Goal: Information Seeking & Learning: Learn about a topic

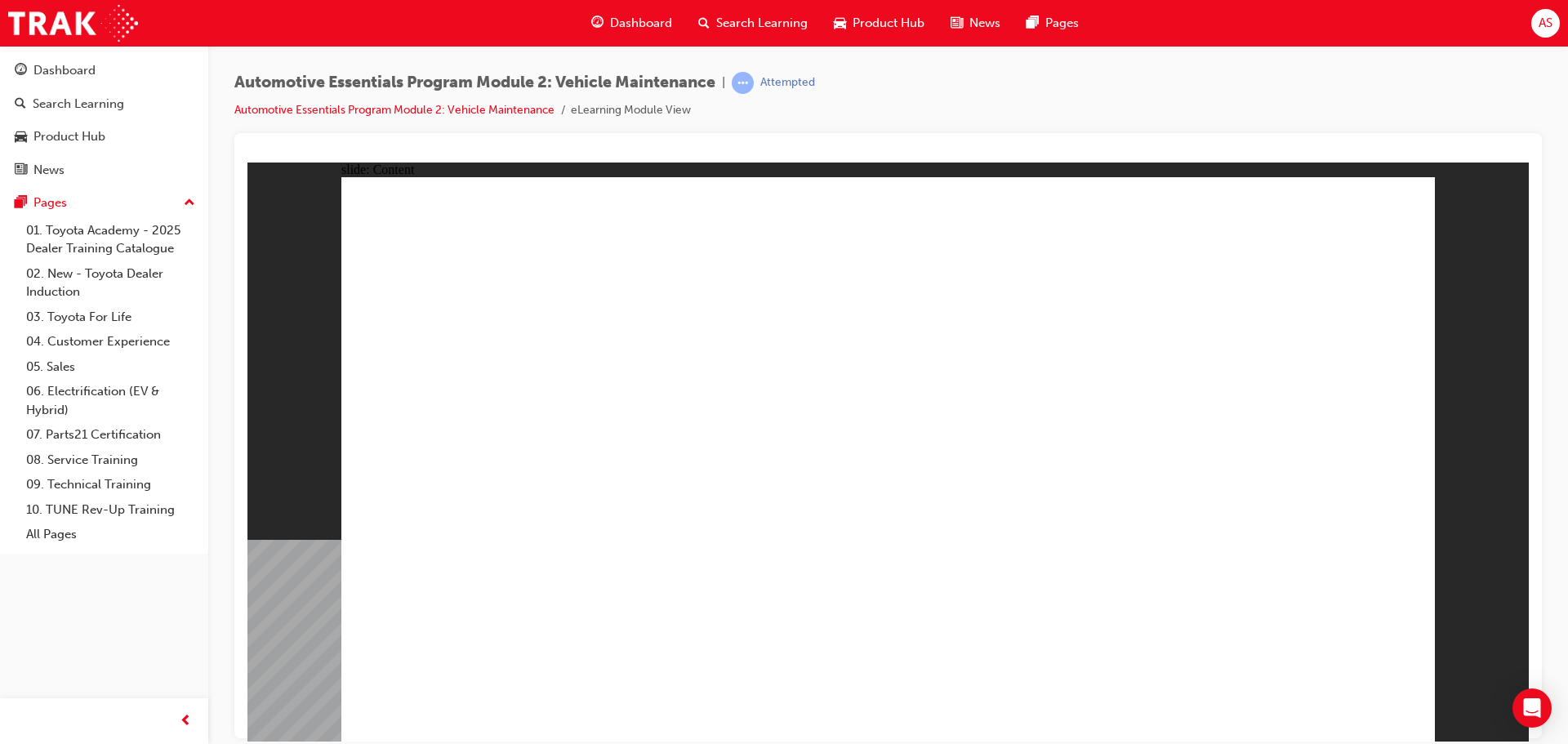
radio input "true"
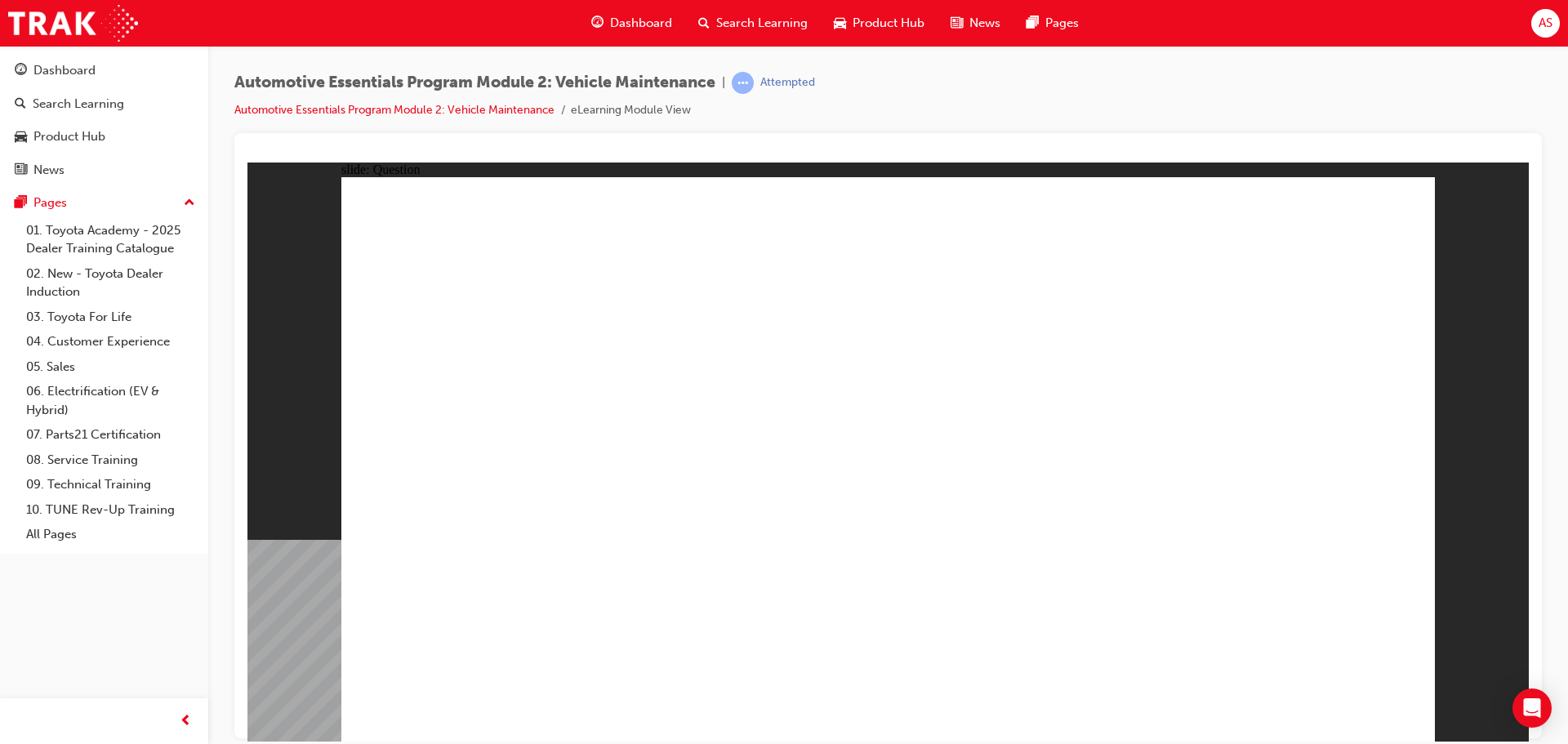
radio input "true"
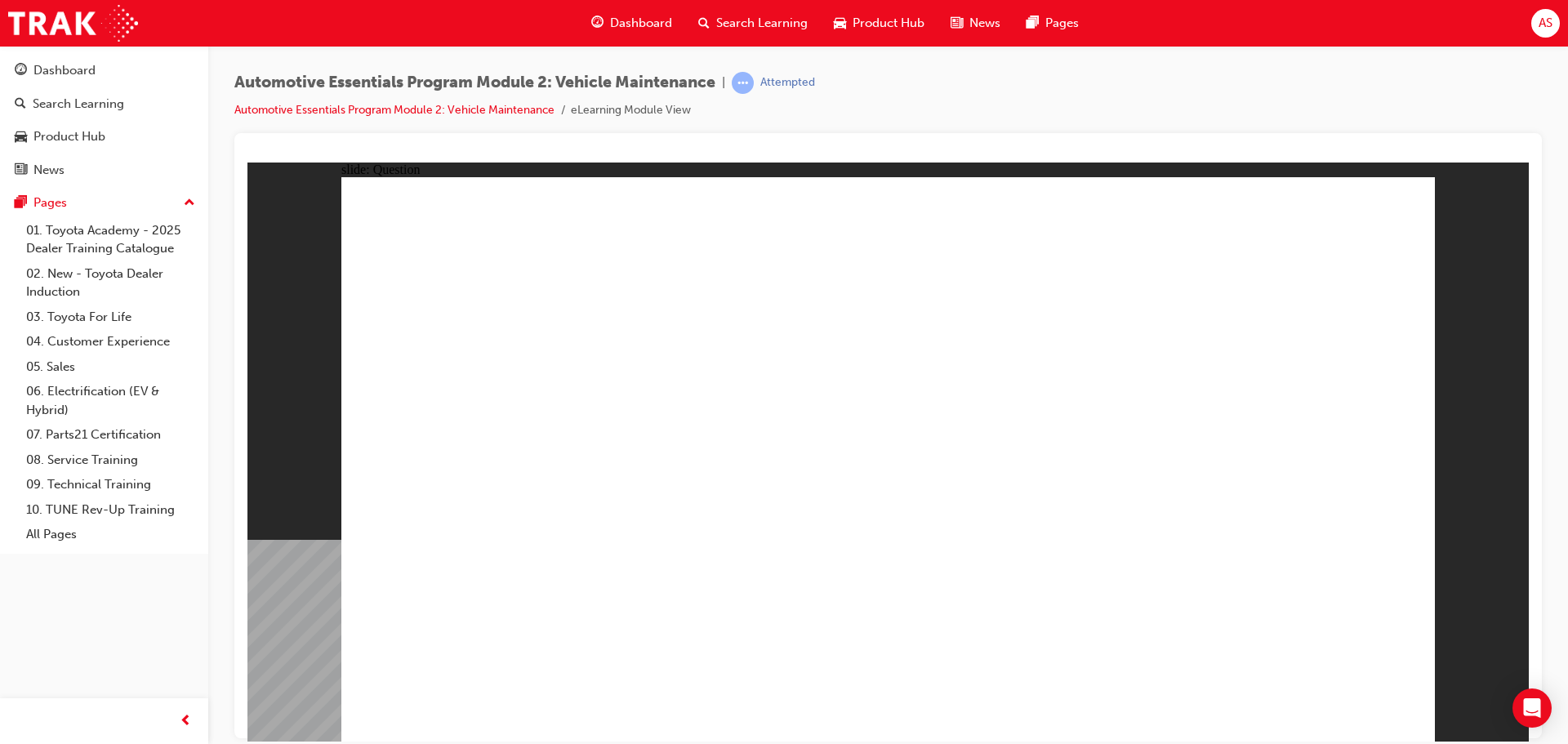
radio input "true"
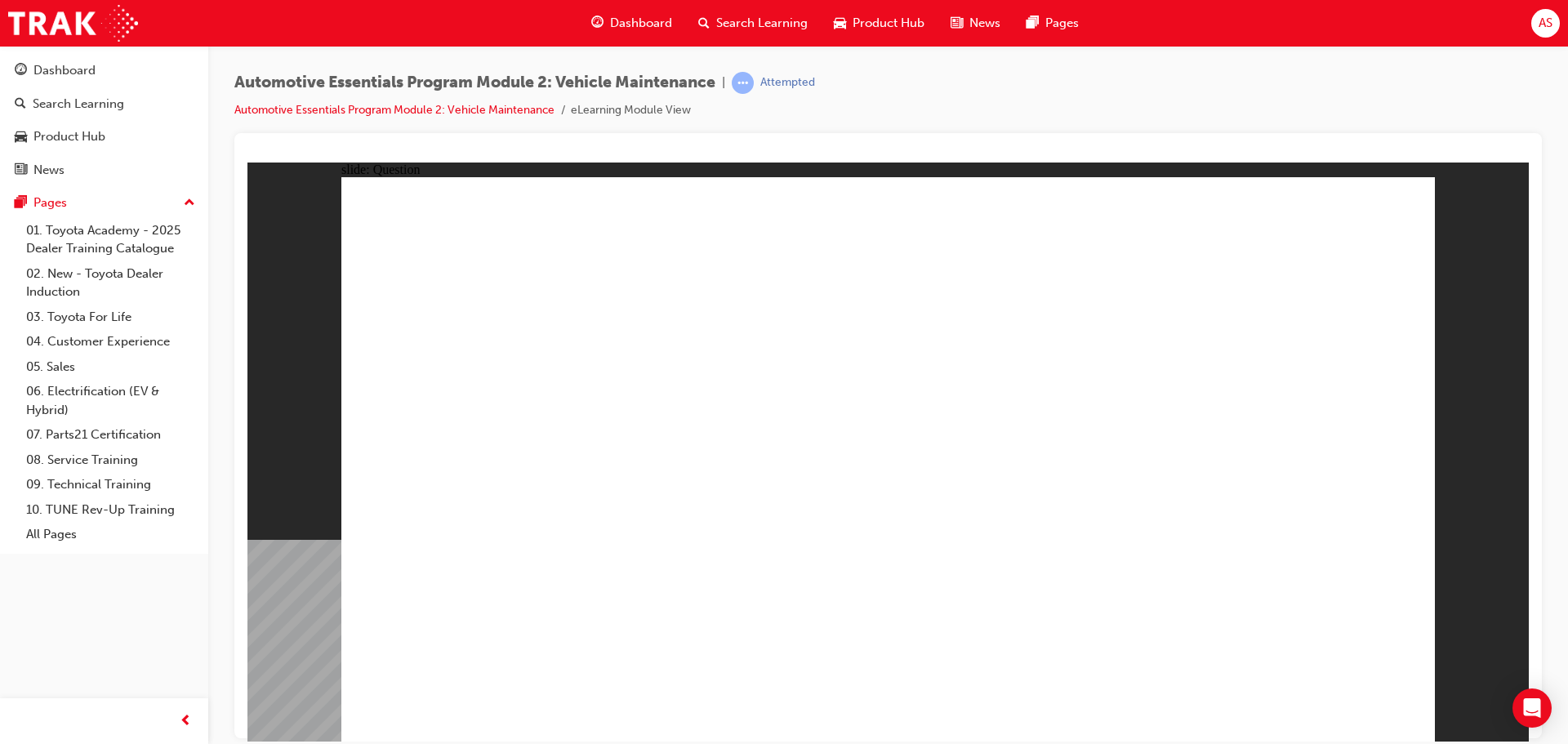
radio input "true"
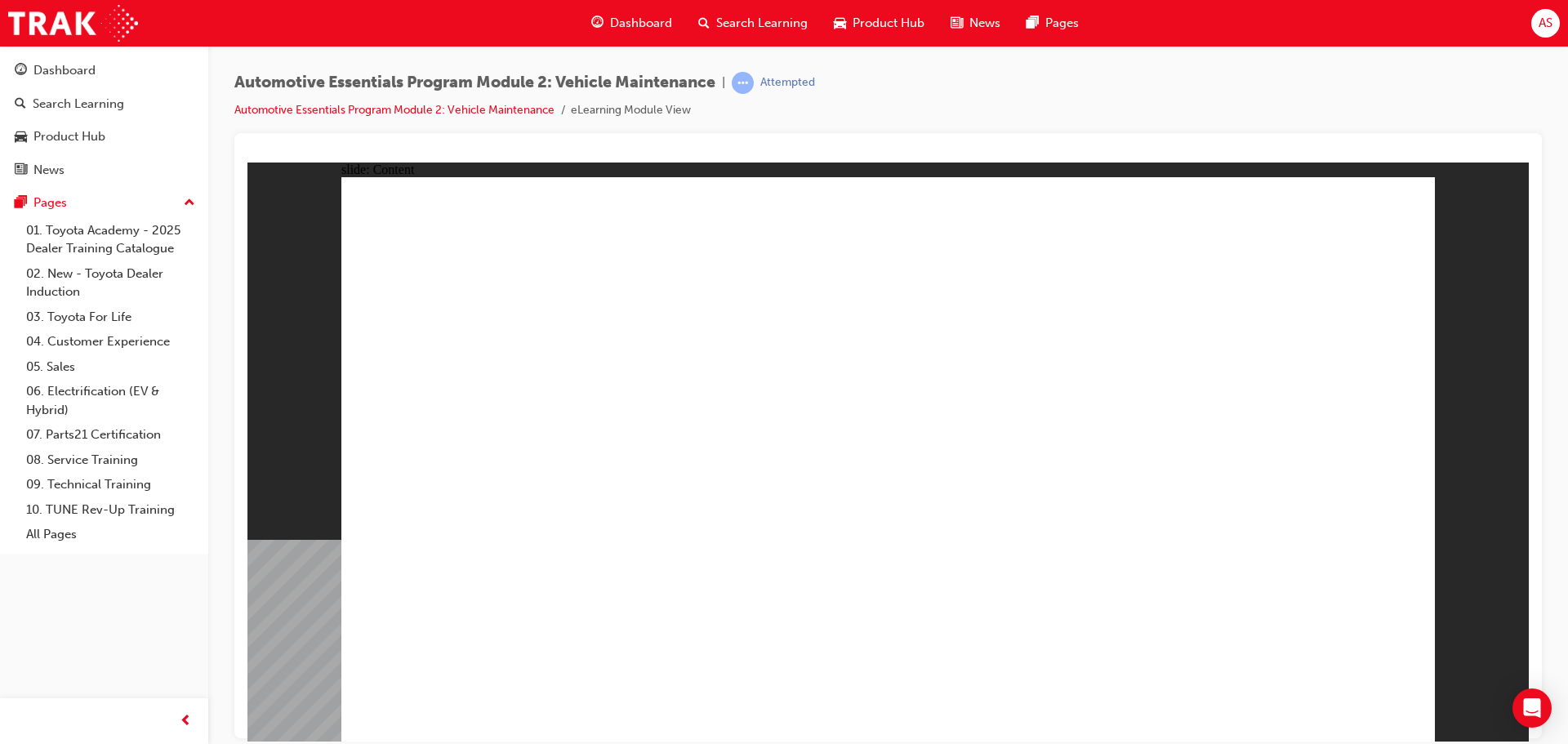
drag, startPoint x: 747, startPoint y: 290, endPoint x: 959, endPoint y: 406, distance: 241.7
